Goal: Book appointment/travel/reservation

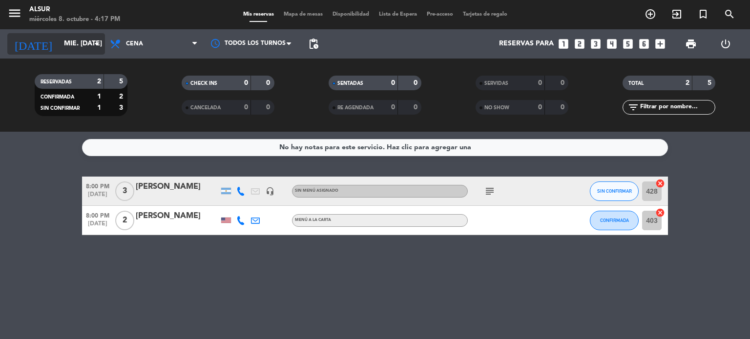
click at [68, 51] on input "mié. [DATE]" at bounding box center [105, 44] width 93 height 18
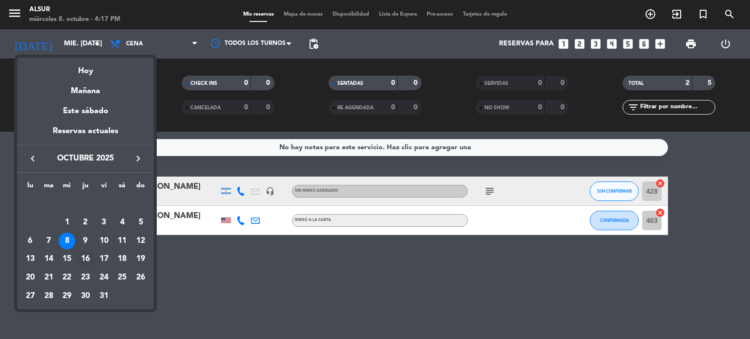
click at [92, 261] on div "16" at bounding box center [85, 259] width 17 height 17
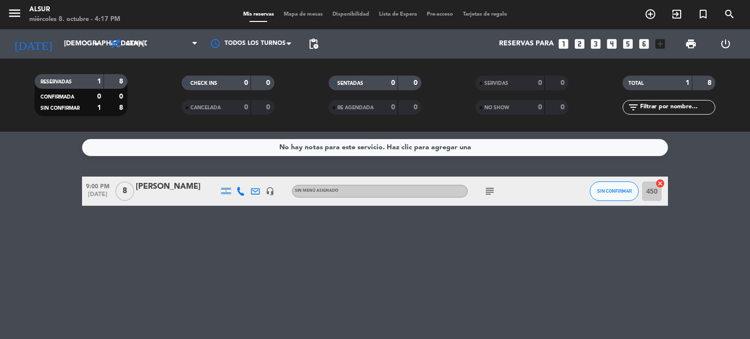
click at [487, 192] on icon "subject" at bounding box center [490, 191] width 12 height 12
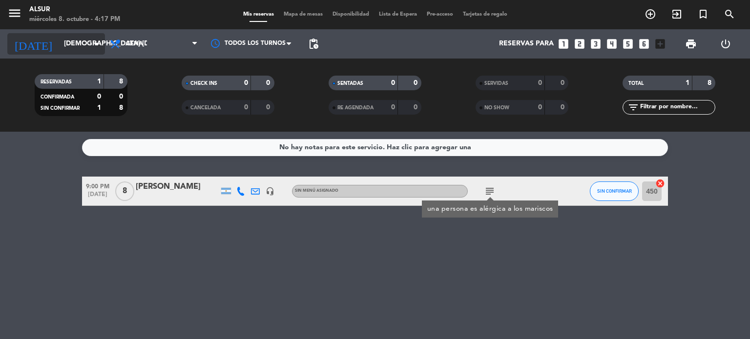
click at [86, 48] on input "[DEMOGRAPHIC_DATA] [DATE]" at bounding box center [105, 44] width 93 height 18
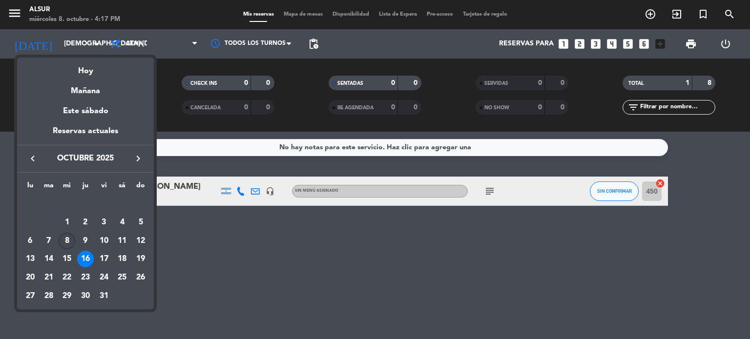
click at [68, 245] on div "8" at bounding box center [67, 241] width 17 height 17
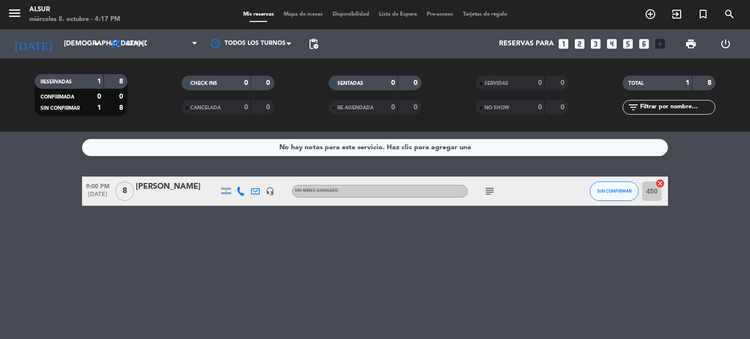
type input "mié. [DATE]"
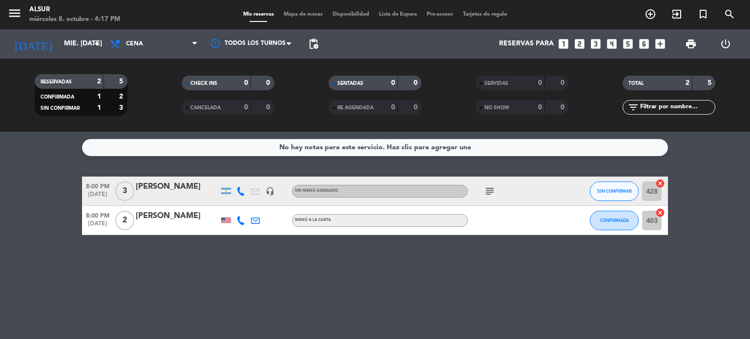
drag, startPoint x: 86, startPoint y: 181, endPoint x: 285, endPoint y: 251, distance: 211.0
click at [285, 251] on div "No hay notas para este servicio. Haz clic para agregar una 8:00 PM [DATE] 3 [PE…" at bounding box center [375, 235] width 750 height 207
click at [299, 250] on div "No hay notas para este servicio. Haz clic para agregar una 8:00 PM [DATE] 3 [PE…" at bounding box center [375, 235] width 750 height 207
click at [610, 42] on icon "looks_4" at bounding box center [611, 44] width 13 height 13
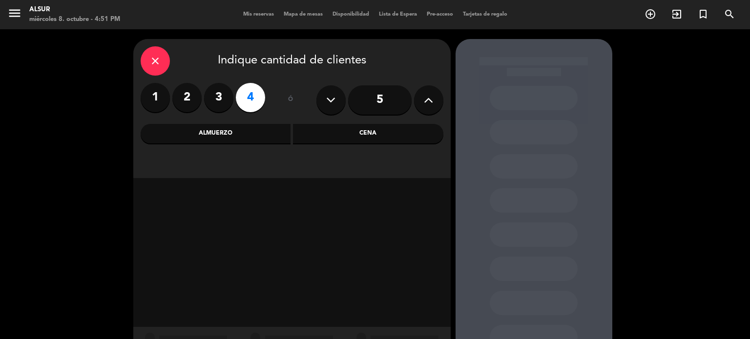
click at [362, 132] on div "Cena" at bounding box center [368, 134] width 150 height 20
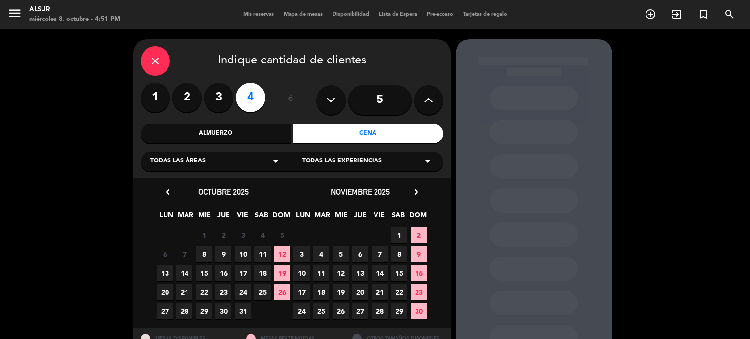
click at [199, 259] on span "8" at bounding box center [204, 254] width 16 height 16
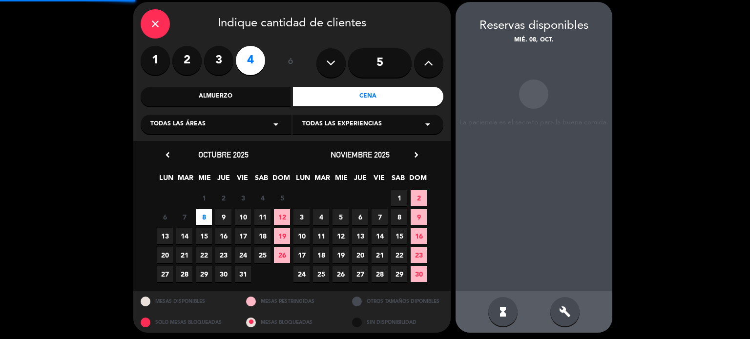
scroll to position [39, 0]
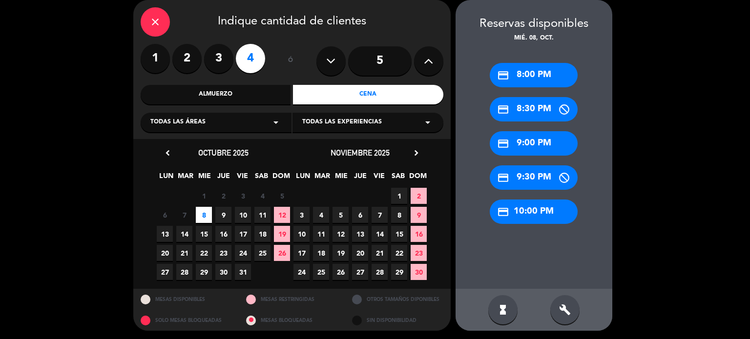
click at [534, 118] on div "credit_card 8:30 PM" at bounding box center [534, 109] width 88 height 24
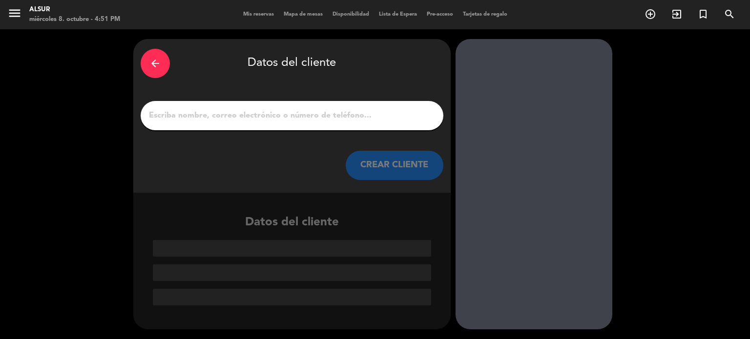
scroll to position [0, 0]
click at [398, 108] on div at bounding box center [292, 115] width 303 height 29
click at [394, 109] on input "1" at bounding box center [292, 116] width 288 height 14
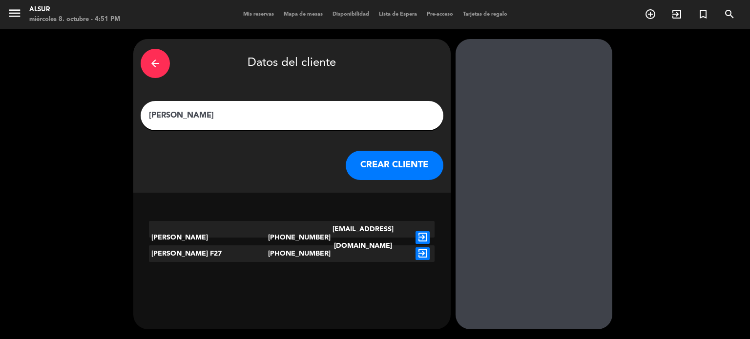
type input "[PERSON_NAME]"
click at [420, 231] on icon "exit_to_app" at bounding box center [422, 237] width 14 height 13
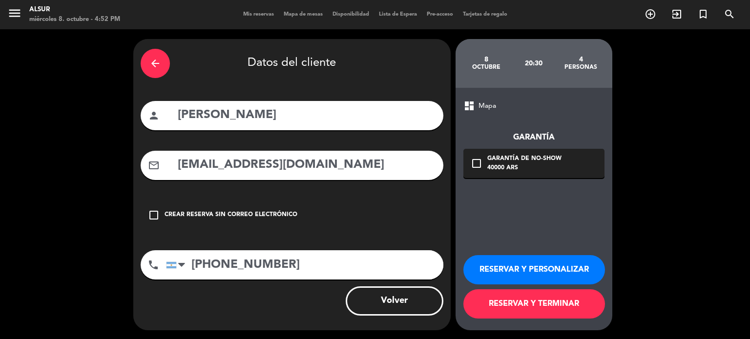
click at [515, 308] on button "RESERVAR Y TERMINAR" at bounding box center [534, 303] width 142 height 29
